Goal: Task Accomplishment & Management: Manage account settings

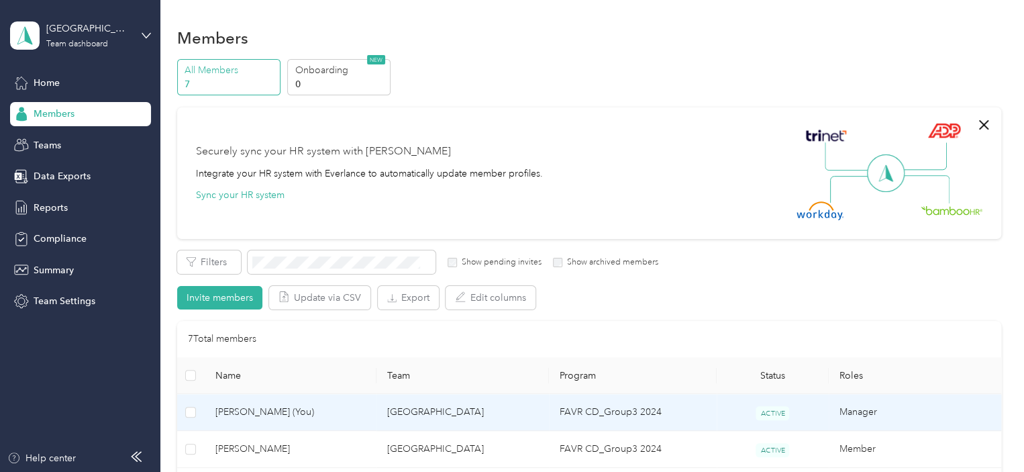
scroll to position [134, 0]
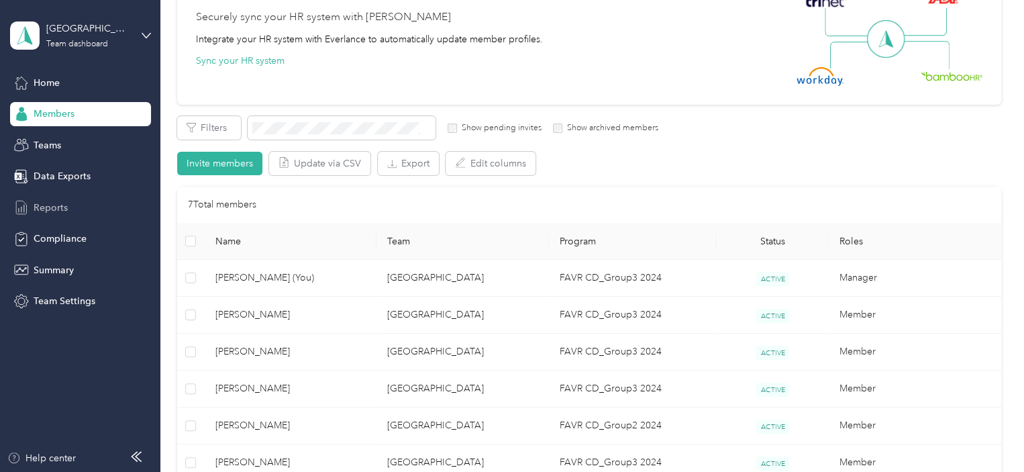
click at [52, 201] on span "Reports" at bounding box center [51, 208] width 34 height 14
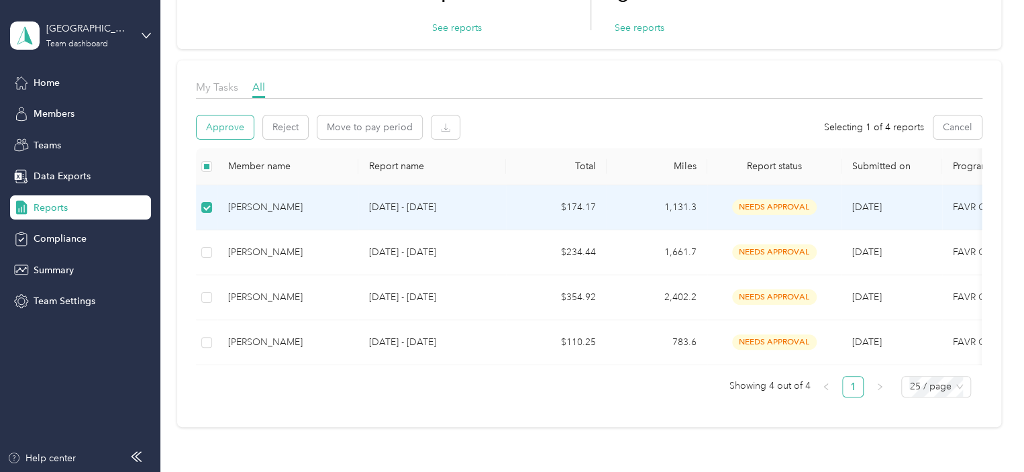
click at [228, 128] on button "Approve" at bounding box center [225, 126] width 57 height 23
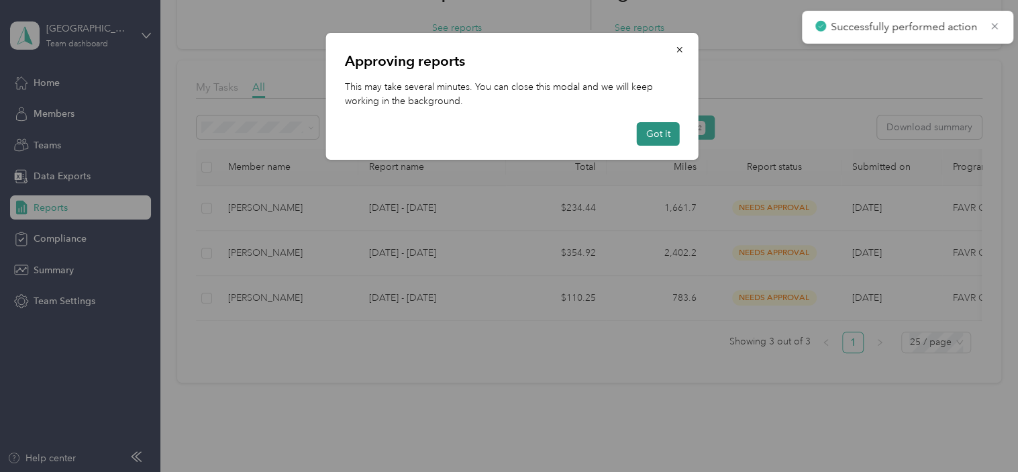
click at [653, 132] on button "Got it" at bounding box center [658, 133] width 43 height 23
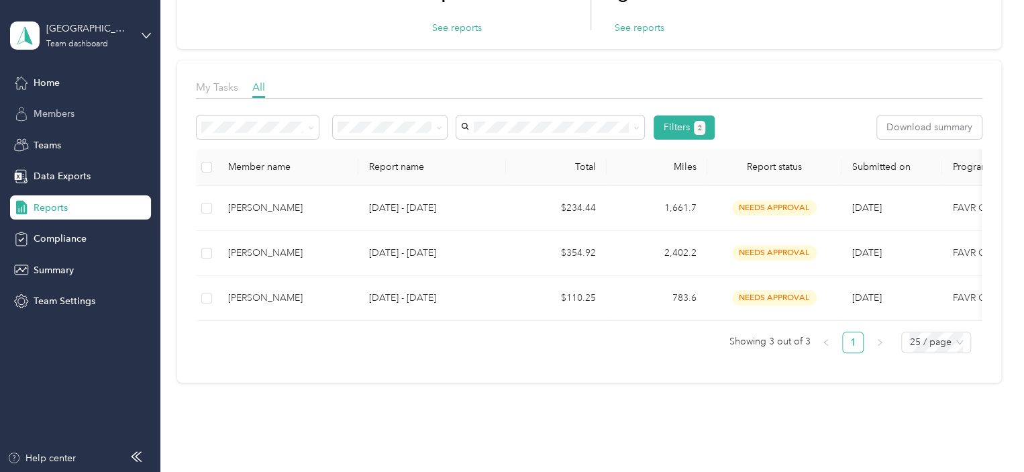
click at [50, 114] on span "Members" at bounding box center [54, 114] width 41 height 14
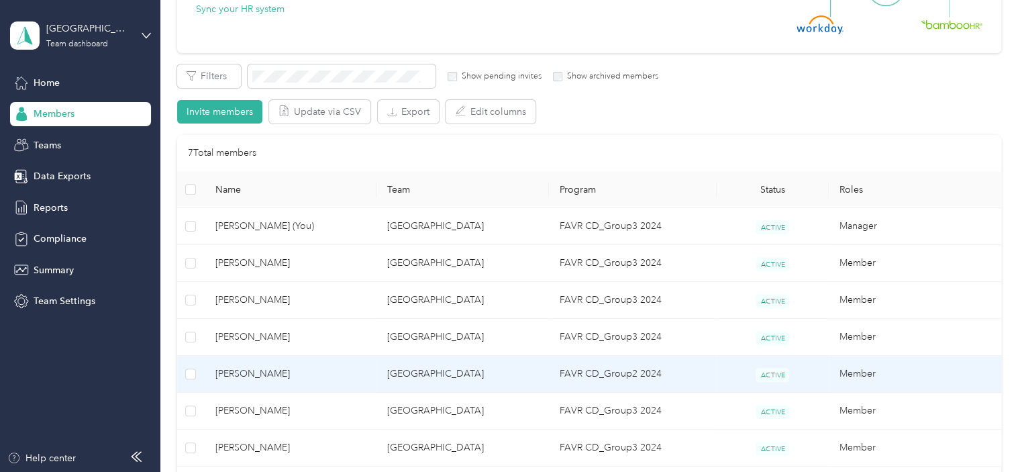
scroll to position [201, 0]
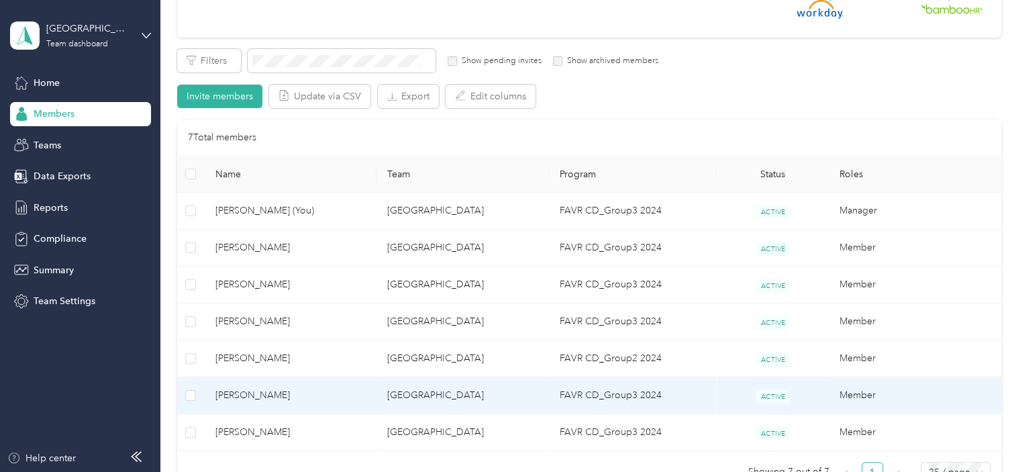
click at [333, 390] on span "[PERSON_NAME]" at bounding box center [290, 395] width 151 height 15
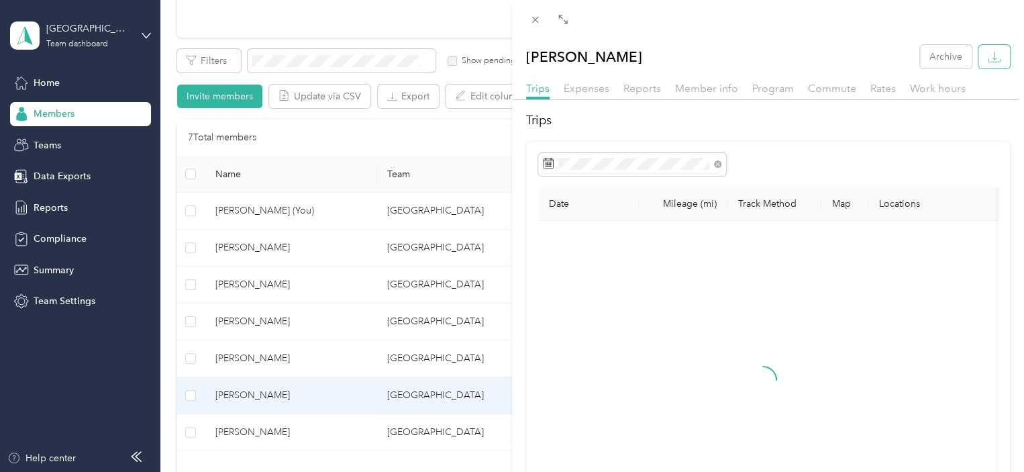
click at [978, 58] on button "button" at bounding box center [994, 56] width 32 height 23
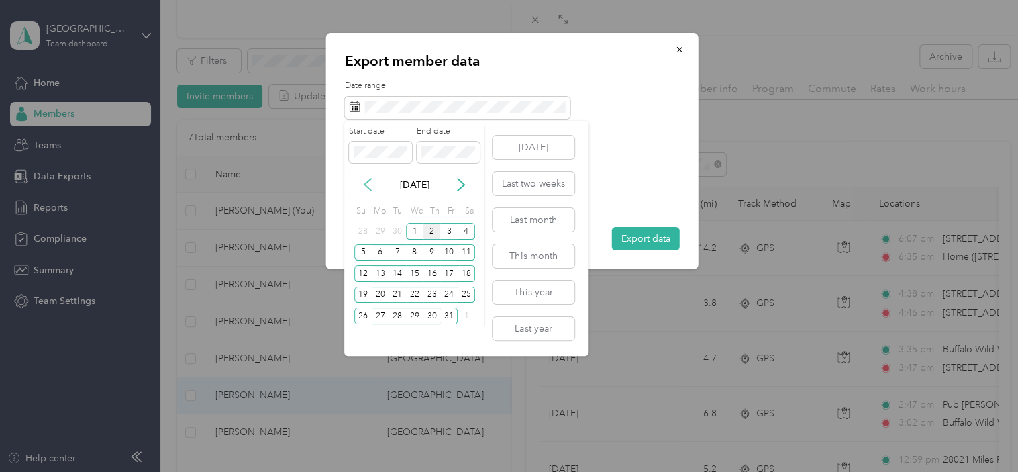
click at [361, 184] on icon at bounding box center [367, 184] width 13 height 13
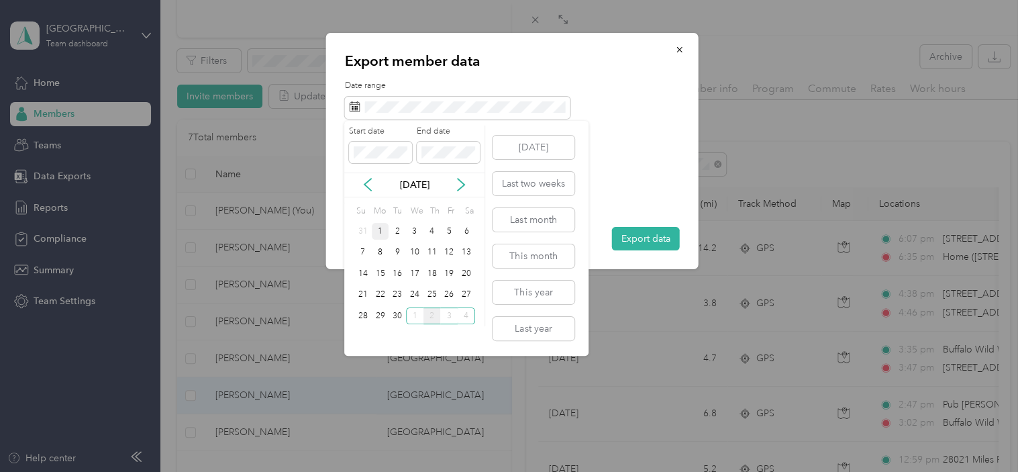
click at [378, 230] on div "1" at bounding box center [380, 231] width 17 height 17
click at [392, 310] on div "30" at bounding box center [396, 315] width 17 height 17
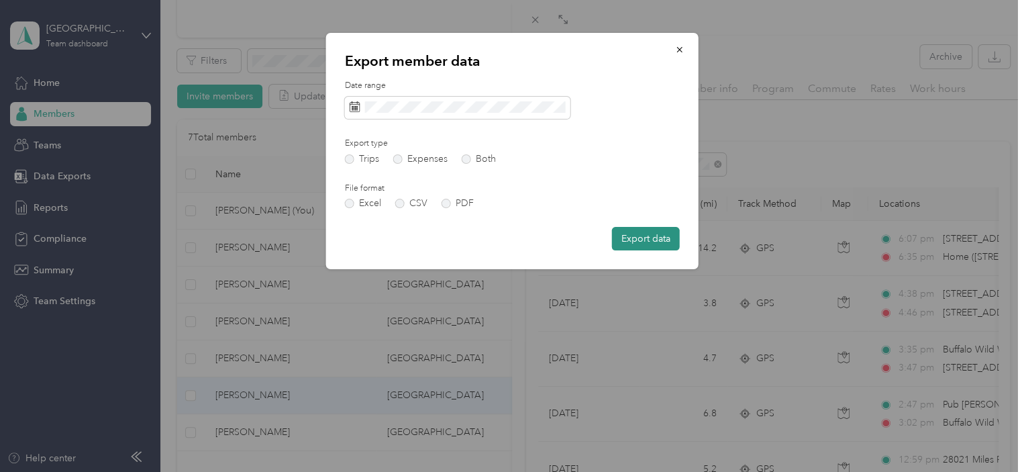
click at [654, 235] on button "Export data" at bounding box center [646, 238] width 68 height 23
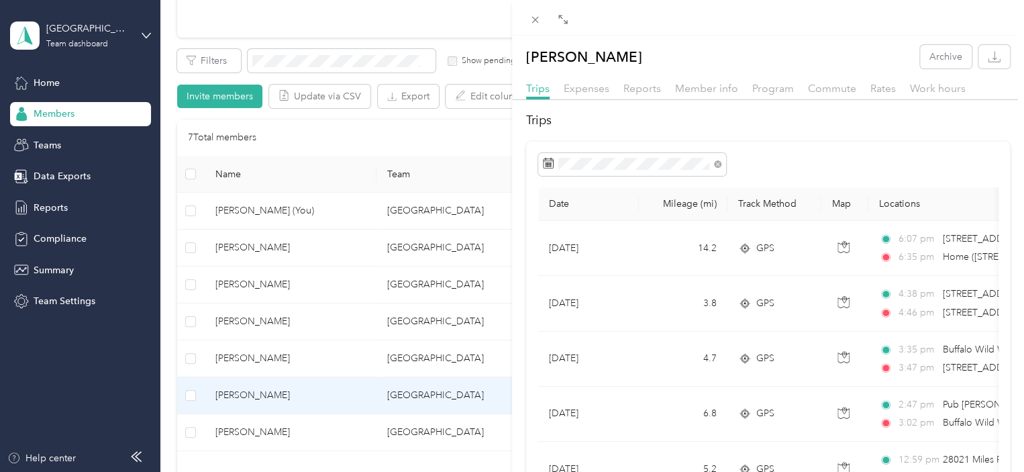
click at [49, 205] on div "[PERSON_NAME] Archive Trips Expenses Reports Member info Program Commute Rates …" at bounding box center [512, 236] width 1024 height 472
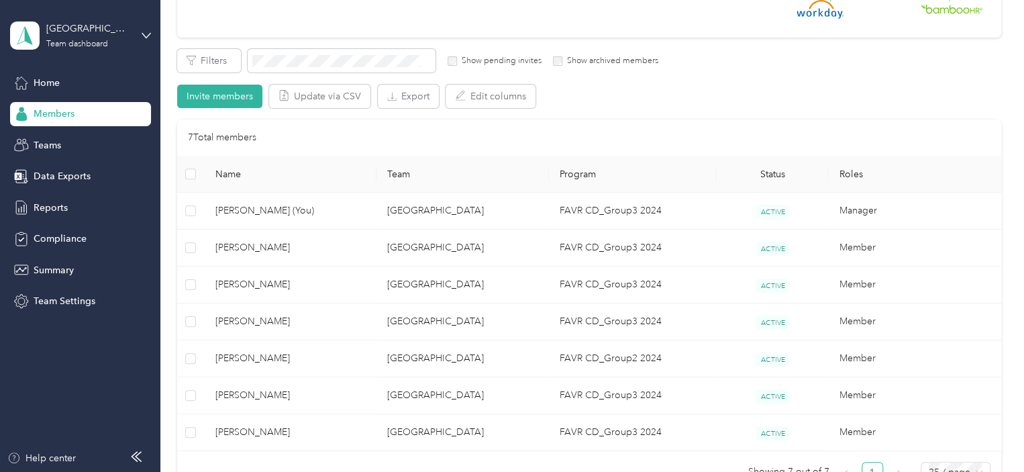
click at [49, 205] on div at bounding box center [512, 236] width 1024 height 472
click at [49, 205] on span "Reports" at bounding box center [51, 208] width 34 height 14
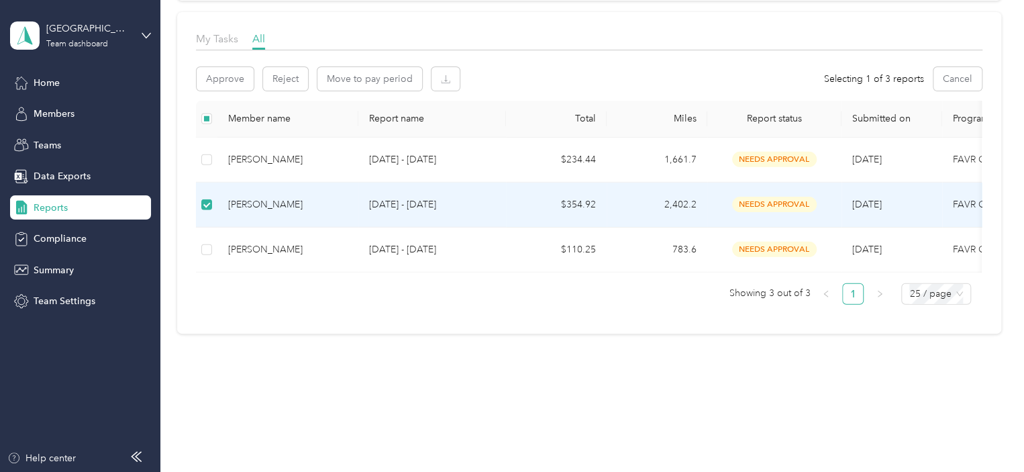
scroll to position [192, 0]
click at [225, 67] on button "Approve" at bounding box center [225, 78] width 57 height 23
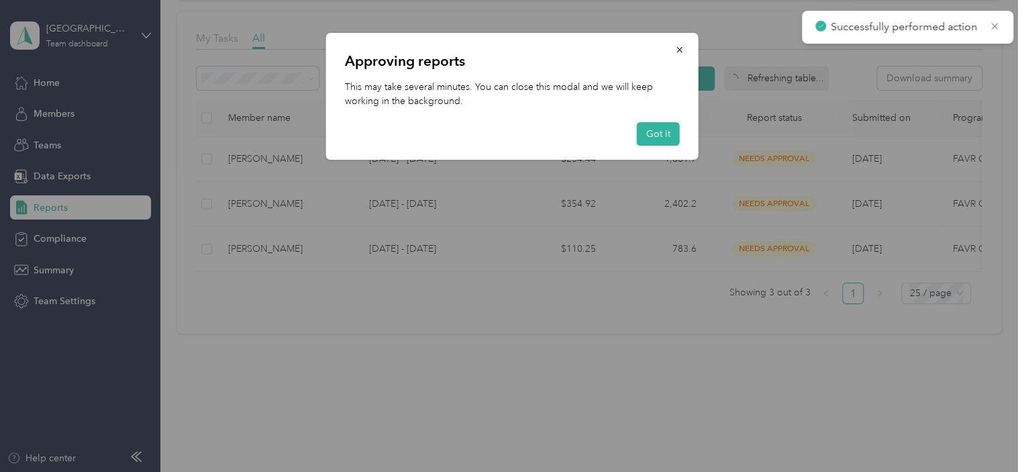
scroll to position [148, 0]
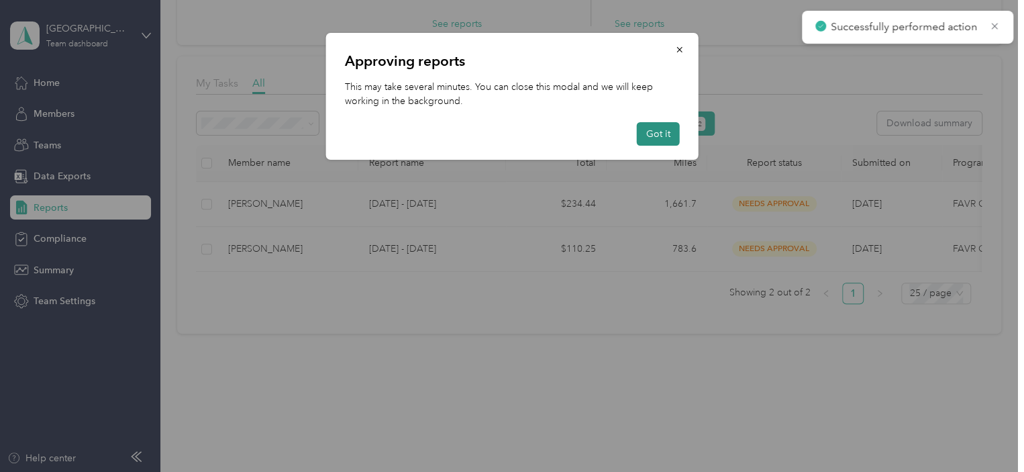
click at [661, 142] on button "Got it" at bounding box center [658, 133] width 43 height 23
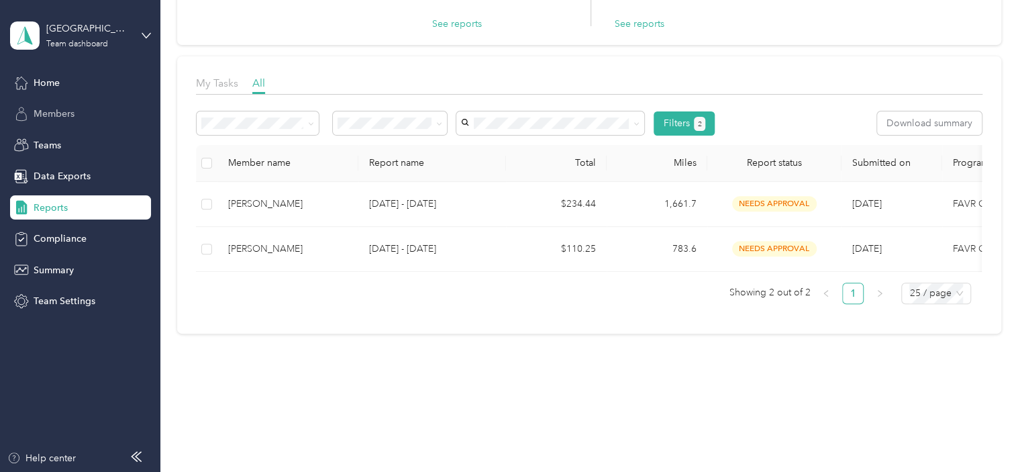
click at [46, 109] on span "Members" at bounding box center [54, 114] width 41 height 14
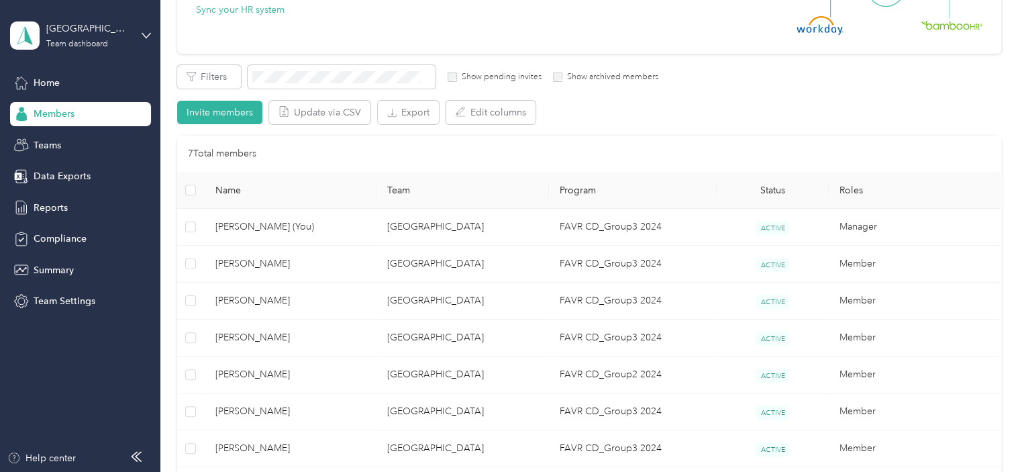
scroll to position [201, 0]
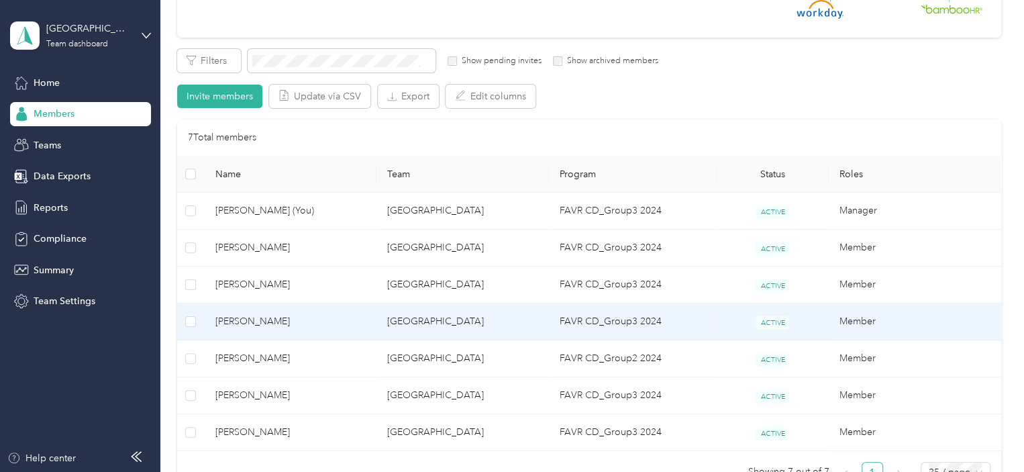
click at [347, 324] on span "[PERSON_NAME]" at bounding box center [290, 321] width 151 height 15
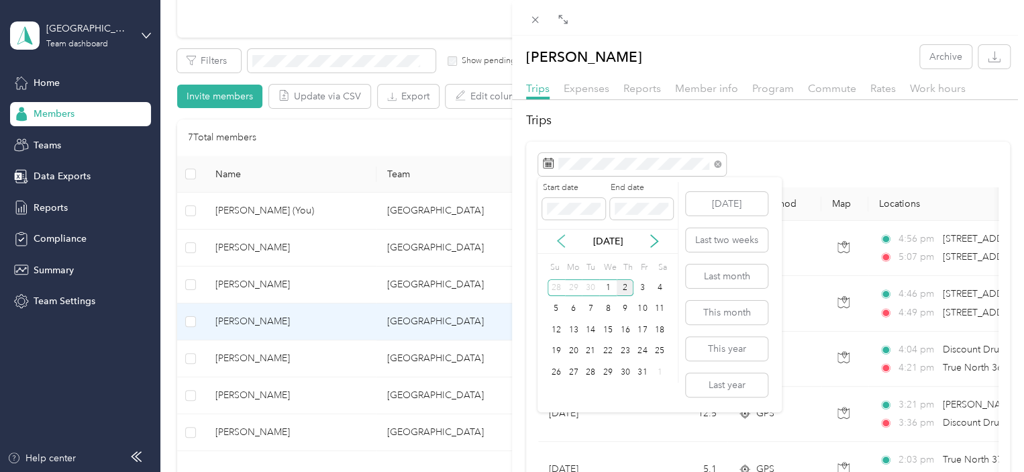
click at [564, 240] on icon at bounding box center [560, 240] width 13 height 13
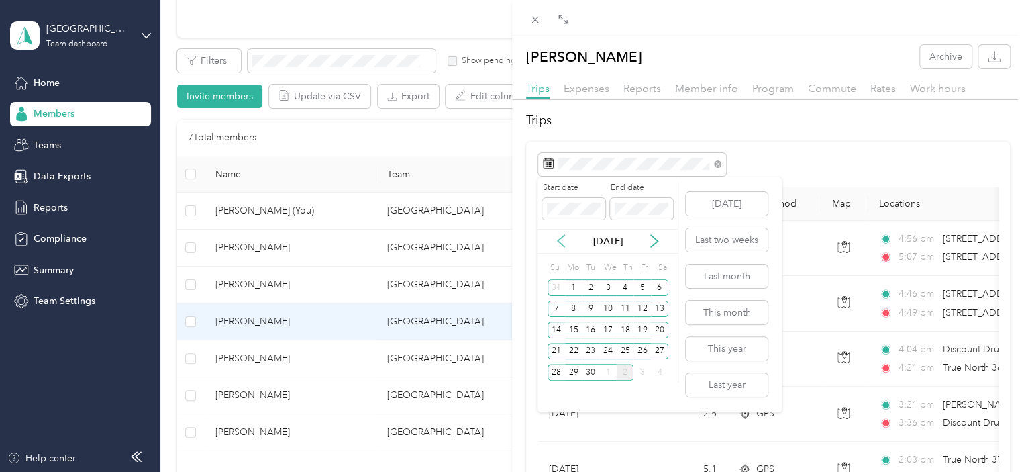
click at [564, 240] on icon at bounding box center [560, 240] width 13 height 13
click at [560, 394] on div "31" at bounding box center [555, 393] width 17 height 17
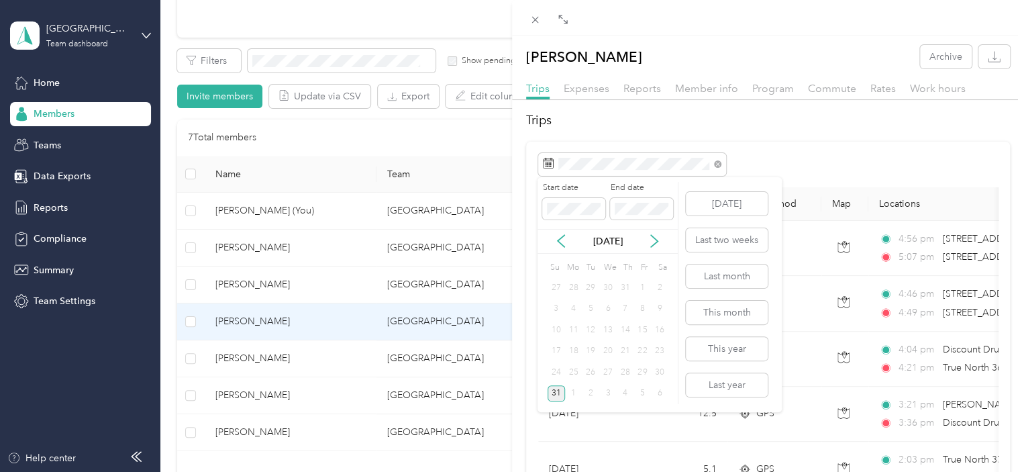
click at [553, 394] on div "31" at bounding box center [555, 393] width 17 height 17
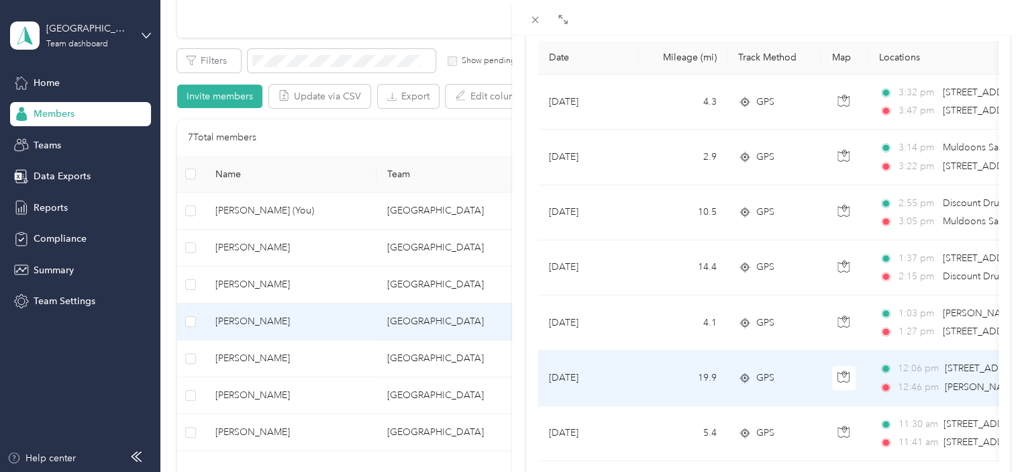
scroll to position [114, 0]
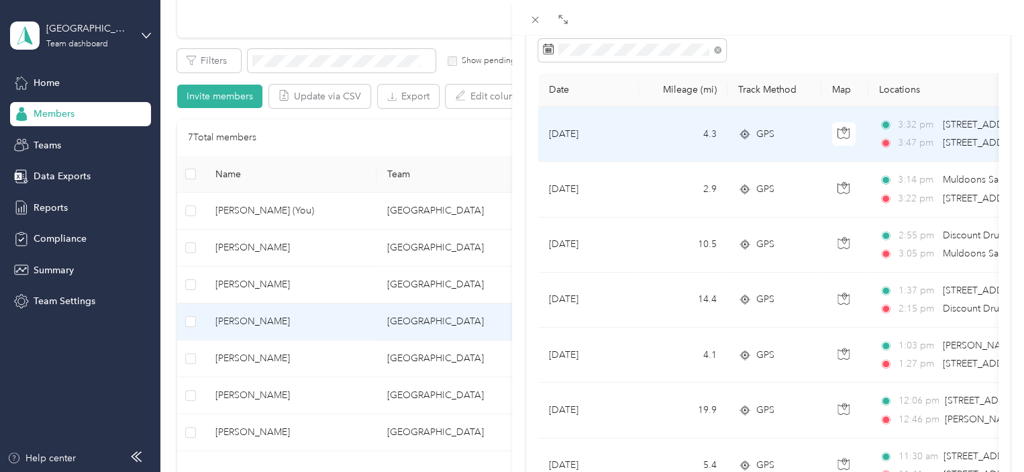
click at [789, 133] on div "GPS" at bounding box center [774, 134] width 72 height 15
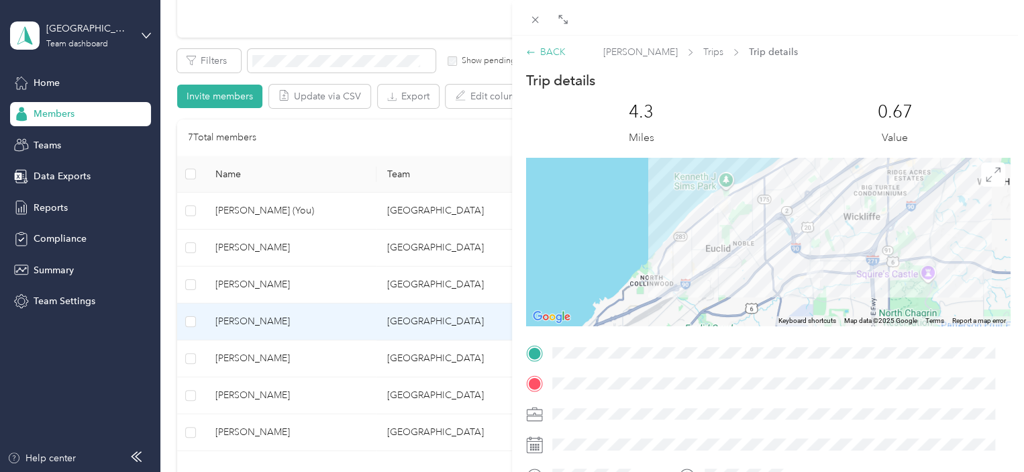
click at [546, 57] on div "BACK" at bounding box center [546, 52] width 40 height 14
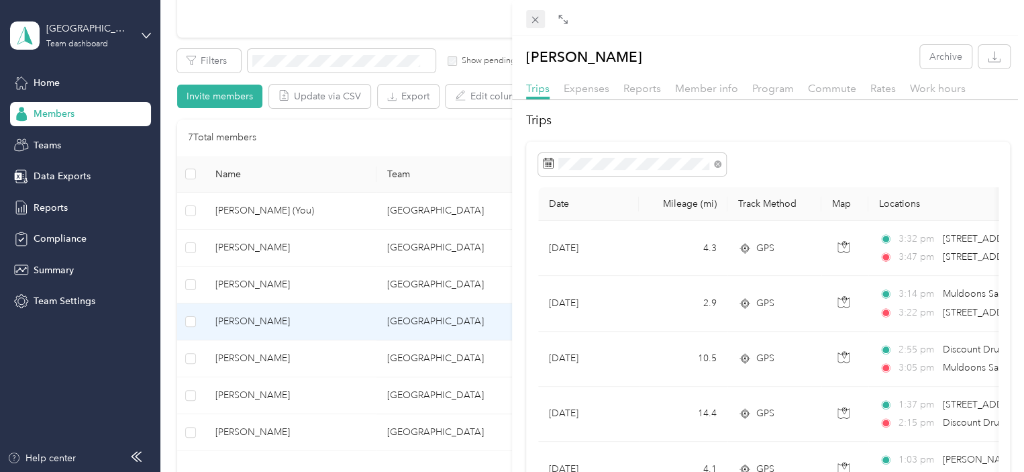
click at [533, 15] on icon at bounding box center [534, 19] width 11 height 11
